Goal: Information Seeking & Learning: Find specific fact

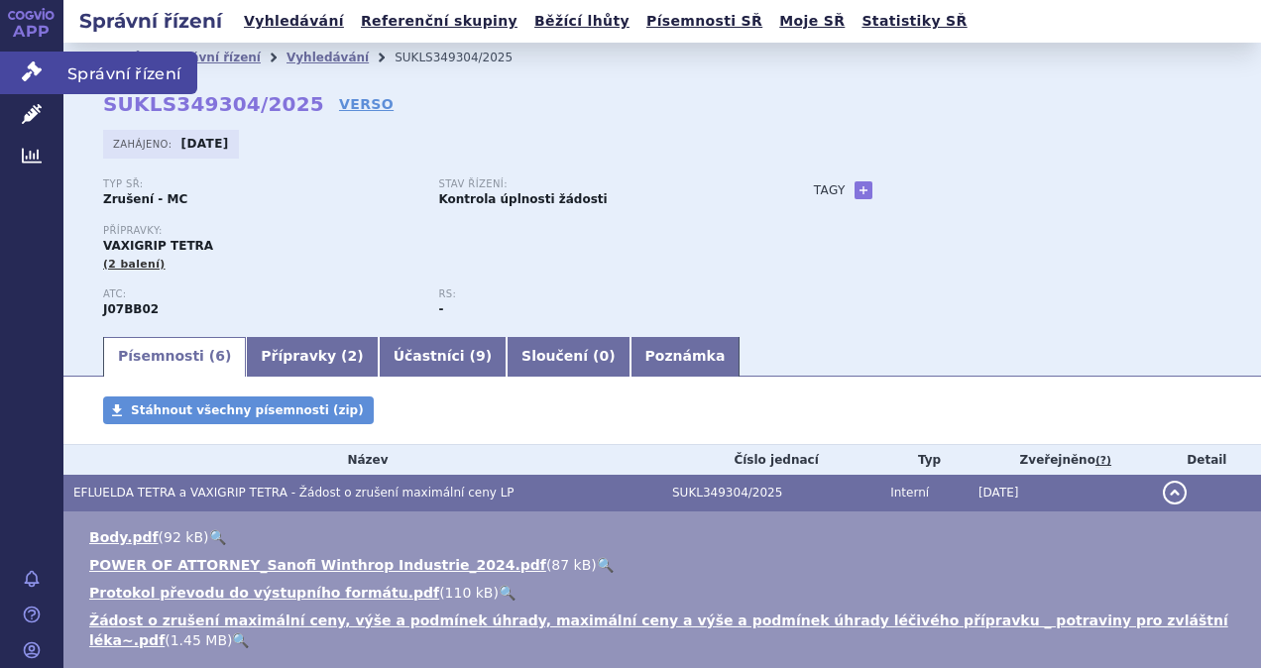
click at [113, 72] on span "Správní řízení" at bounding box center [130, 73] width 134 height 42
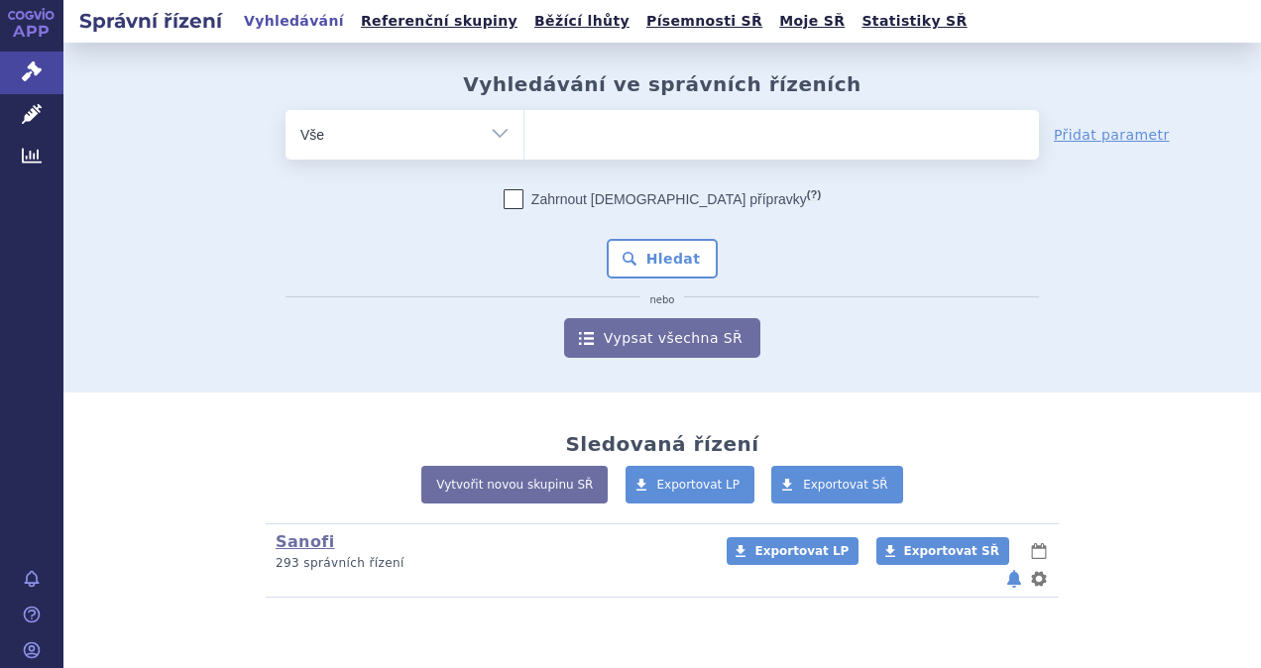
click at [605, 131] on ul at bounding box center [782, 131] width 515 height 42
click at [525, 131] on select at bounding box center [524, 134] width 1 height 50
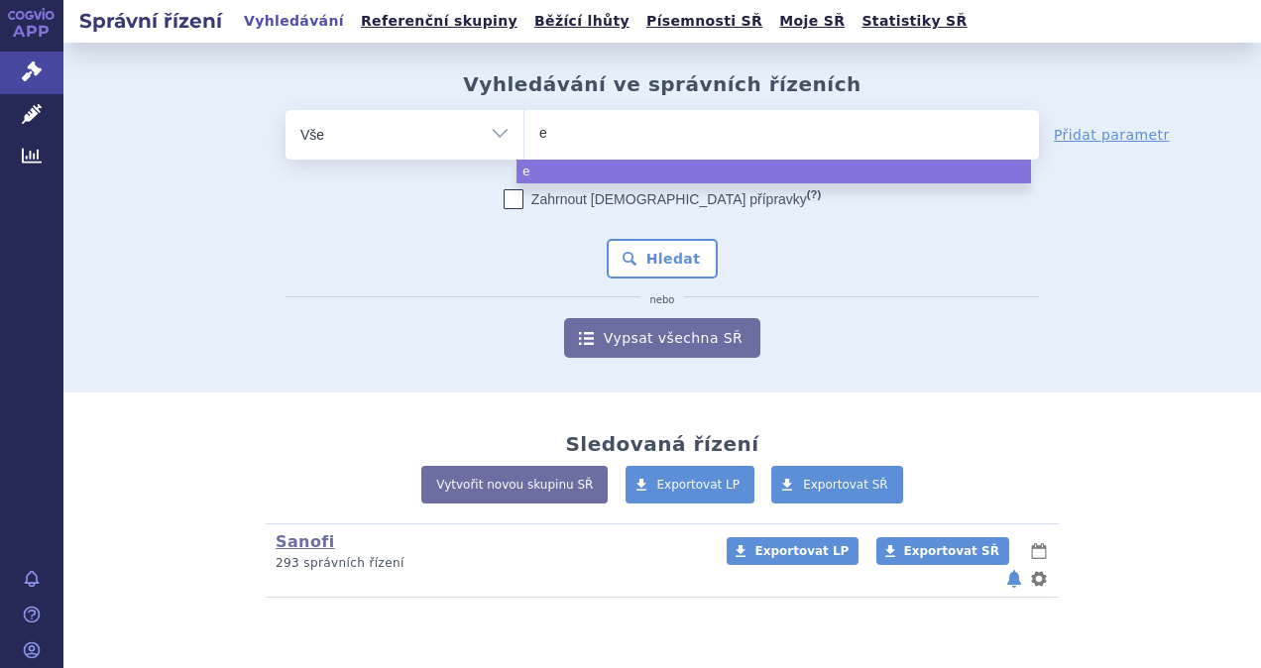
type input "ef"
type input "efl"
type input "eflu"
type input "efluel"
type input "efluelda"
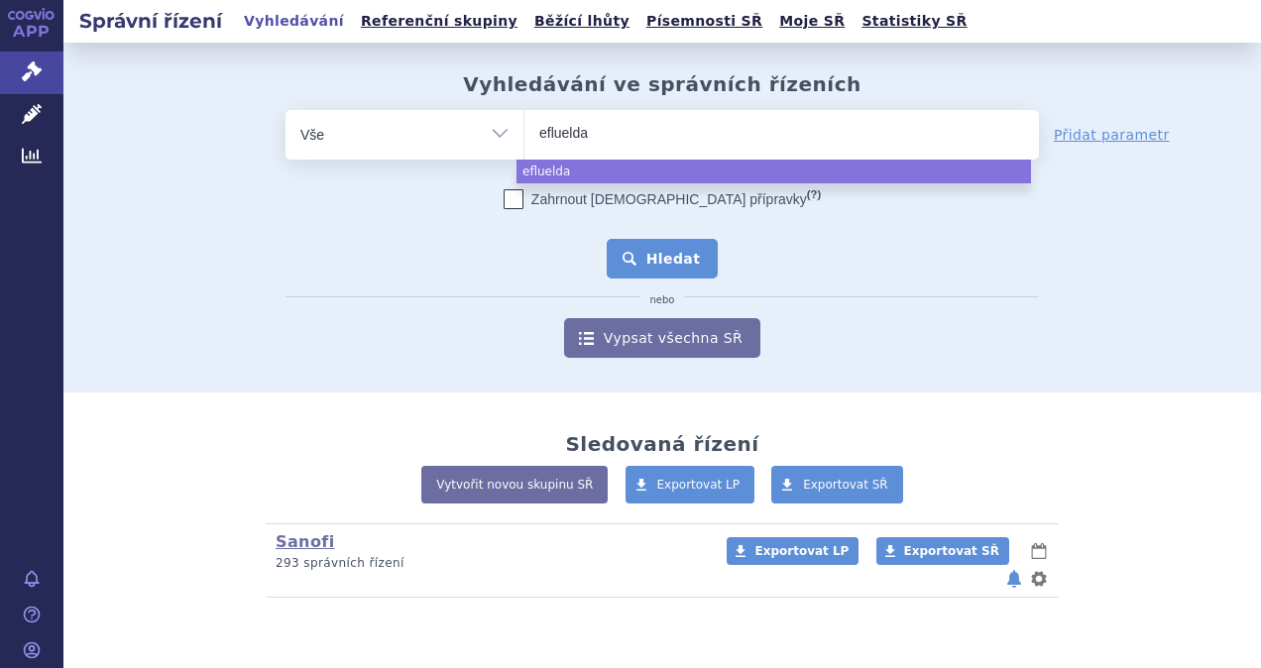
select select "efluelda"
click at [655, 261] on button "Hledat" at bounding box center [663, 259] width 112 height 40
